Goal: Find specific page/section: Find specific page/section

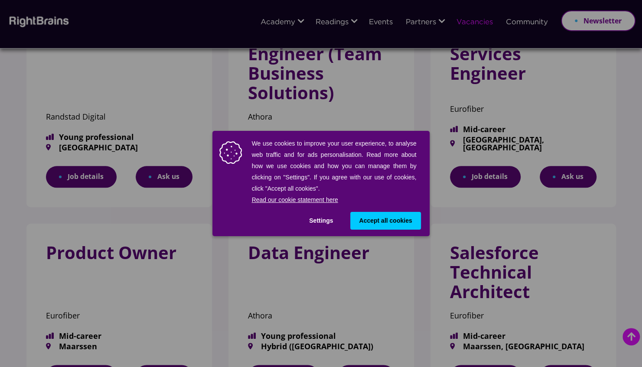
scroll to position [361, 0]
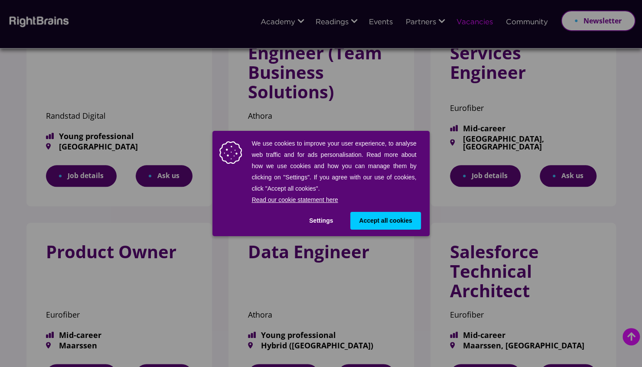
click at [389, 218] on span "Accept all cookies" at bounding box center [385, 220] width 53 height 9
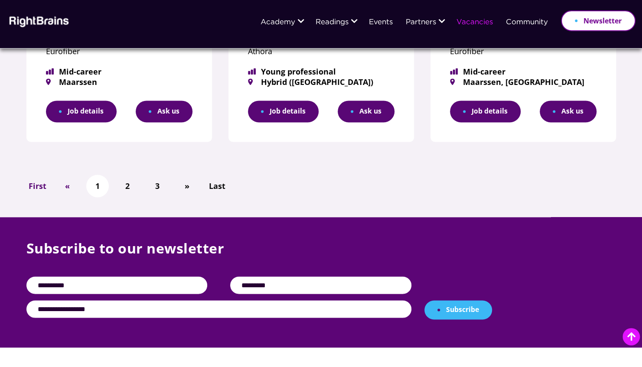
scroll to position [625, 0]
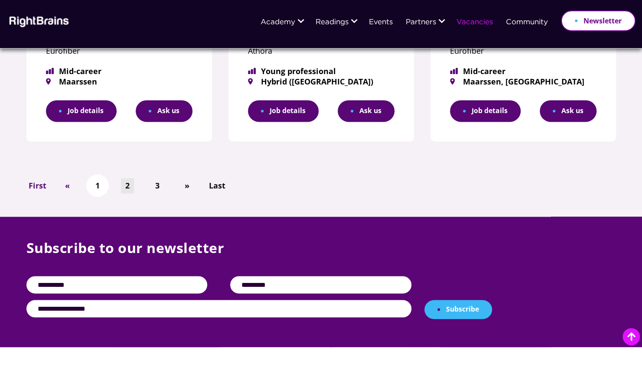
click at [127, 187] on link "2" at bounding box center [127, 185] width 13 height 15
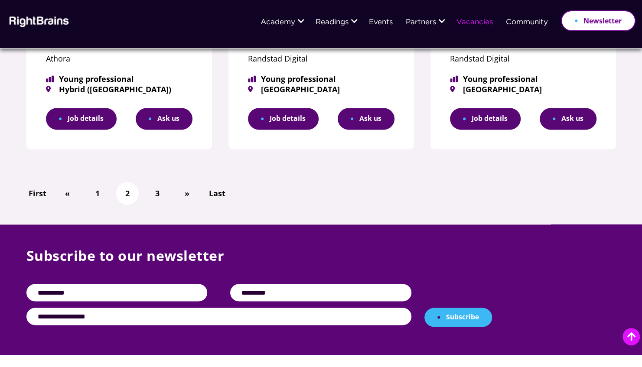
scroll to position [599, 0]
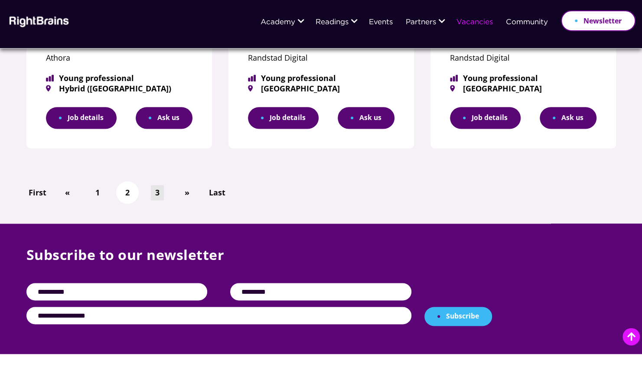
click at [159, 194] on link "3" at bounding box center [157, 192] width 13 height 15
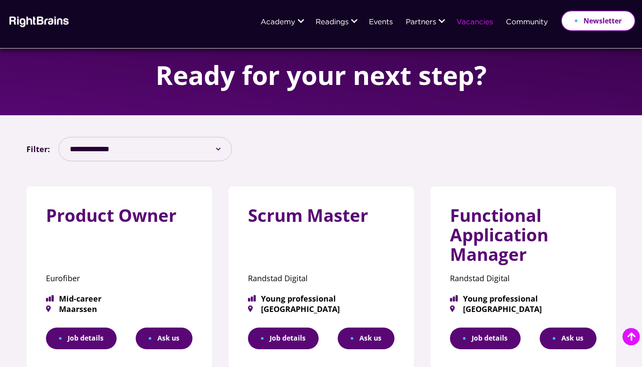
scroll to position [159, 0]
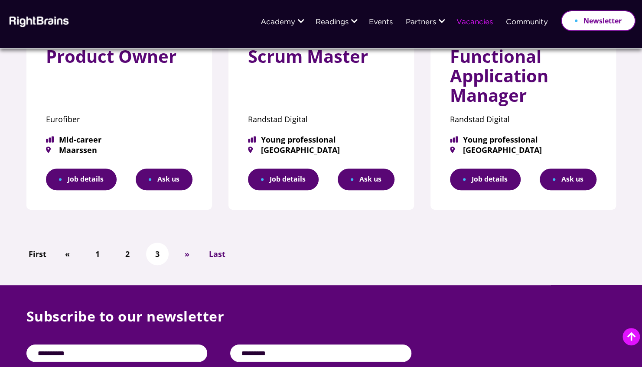
click at [217, 251] on span "Last" at bounding box center [217, 254] width 16 height 13
